Goal: Information Seeking & Learning: Learn about a topic

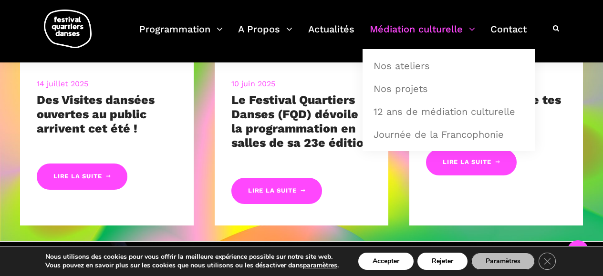
scroll to position [469, 0]
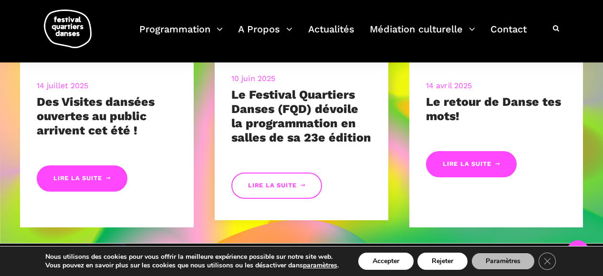
click at [302, 186] on link "Lire la suite" at bounding box center [277, 186] width 91 height 26
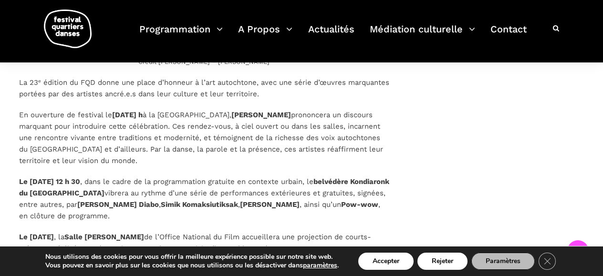
scroll to position [1237, 0]
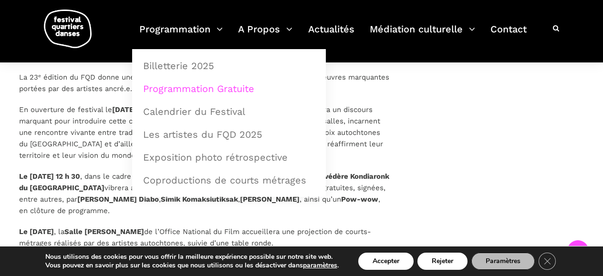
click at [192, 88] on link "Programmation Gratuite" at bounding box center [228, 89] width 183 height 22
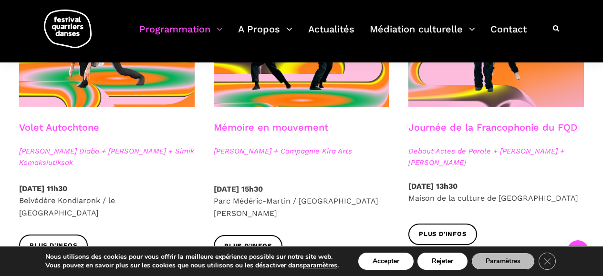
scroll to position [580, 0]
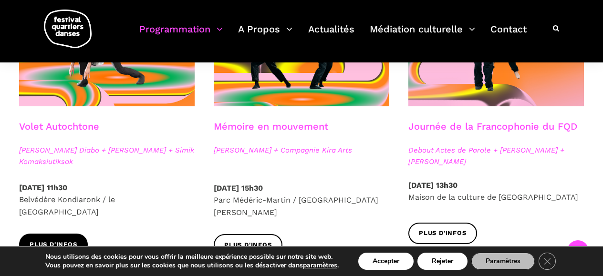
click at [68, 240] on span "Plus d'infos" at bounding box center [54, 245] width 48 height 10
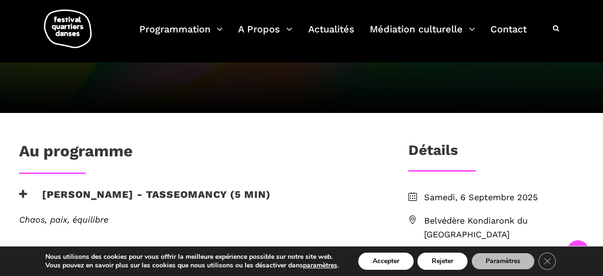
scroll to position [203, 0]
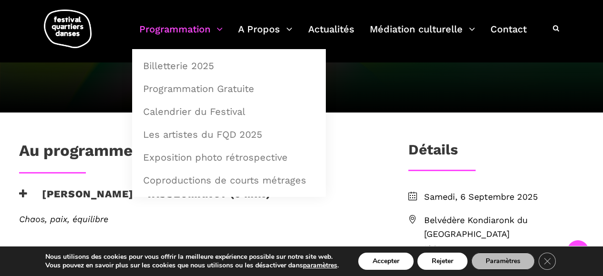
click at [179, 30] on link "Programmation" at bounding box center [181, 35] width 84 height 28
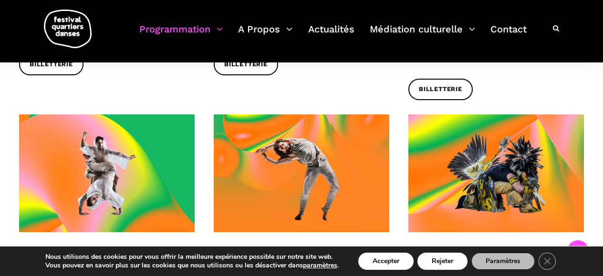
scroll to position [372, 0]
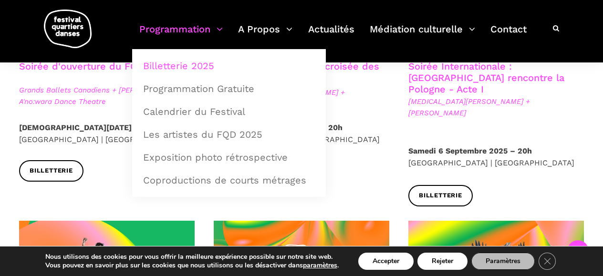
click at [180, 68] on link "Billetterie 2025" at bounding box center [228, 66] width 183 height 22
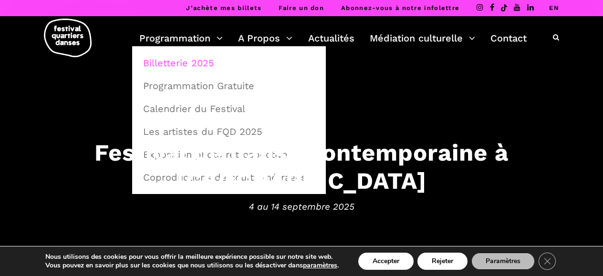
click at [191, 62] on link "Billetterie 2025" at bounding box center [228, 63] width 183 height 22
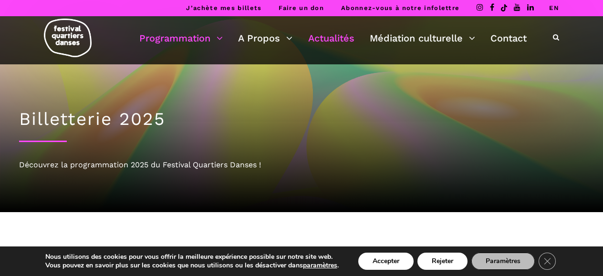
click at [337, 40] on link "Actualités" at bounding box center [331, 38] width 46 height 16
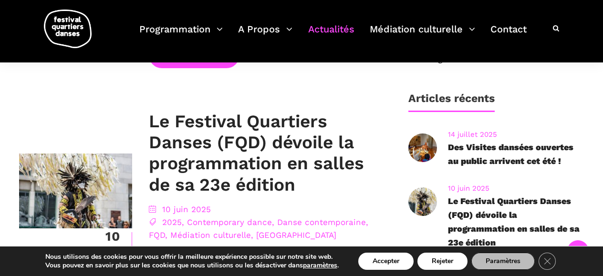
scroll to position [444, 0]
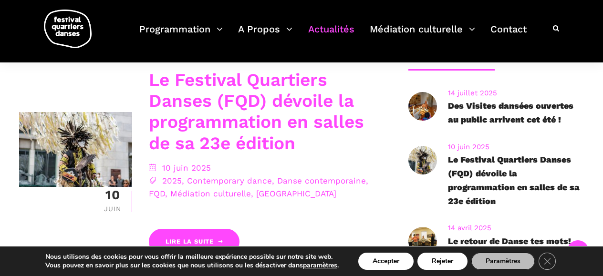
click at [290, 112] on link "Le Festival Quartiers Danses (FQD) dévoile la programmation en salles de sa 23e…" at bounding box center [256, 112] width 215 height 84
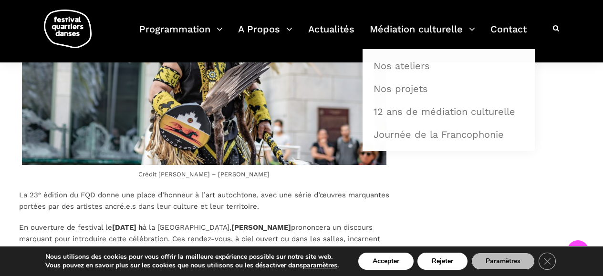
scroll to position [1160, 0]
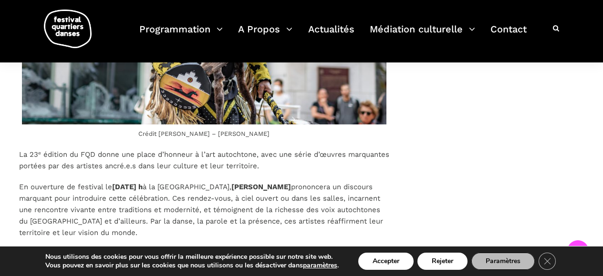
click at [178, 129] on figcaption "Crédit [PERSON_NAME] – [PERSON_NAME]" at bounding box center [204, 134] width 370 height 11
click at [181, 129] on figcaption "Crédit [PERSON_NAME] – [PERSON_NAME]" at bounding box center [204, 134] width 370 height 11
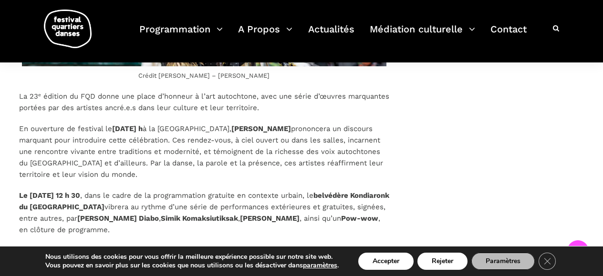
scroll to position [1237, 0]
